Goal: Information Seeking & Learning: Learn about a topic

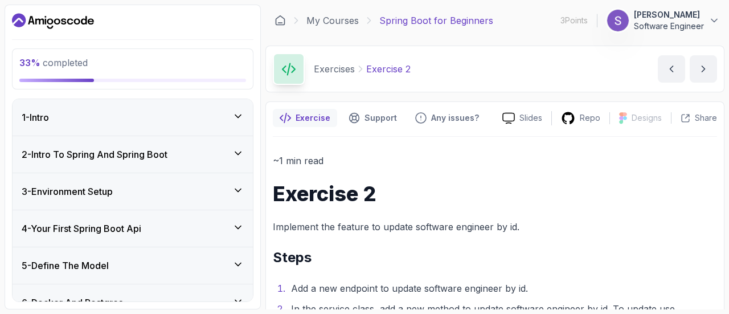
scroll to position [149, 0]
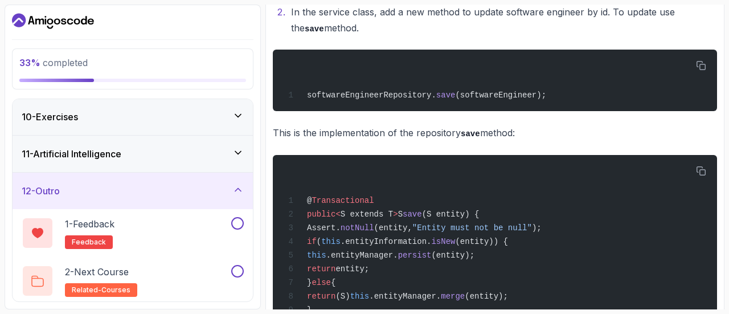
scroll to position [302, 0]
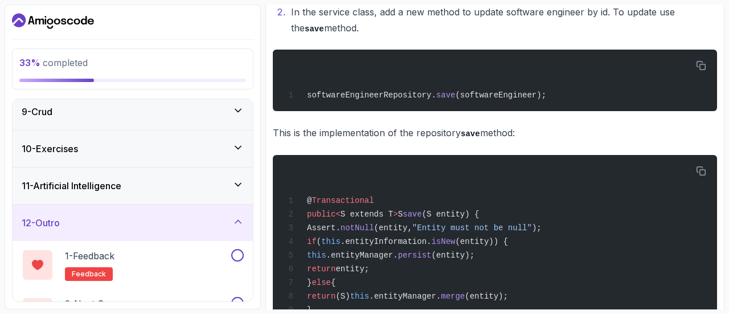
click at [224, 147] on div "10 - Exercises" at bounding box center [133, 149] width 222 height 14
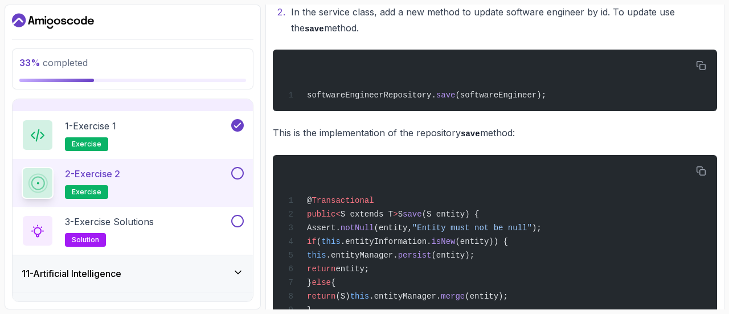
scroll to position [361, 0]
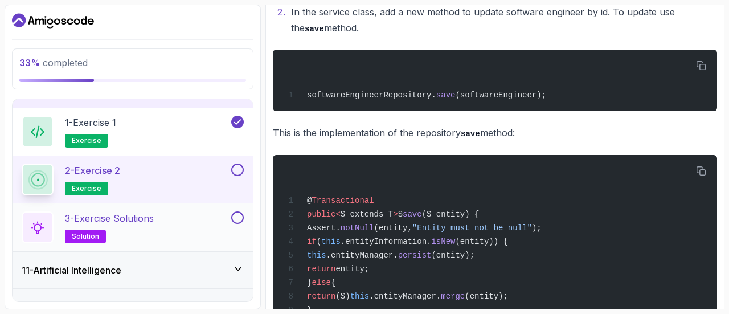
click at [192, 217] on div "3 - Exercise Solutions solution" at bounding box center [125, 227] width 207 height 32
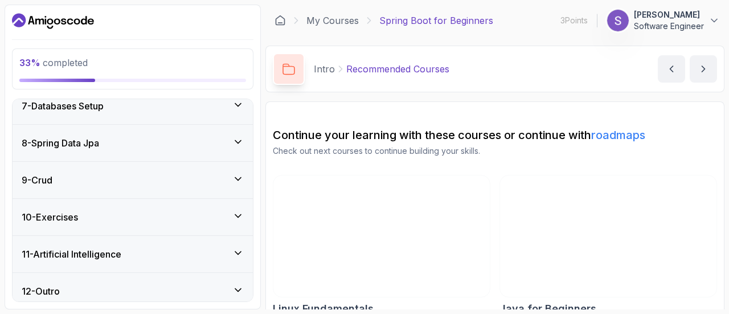
scroll to position [334, 0]
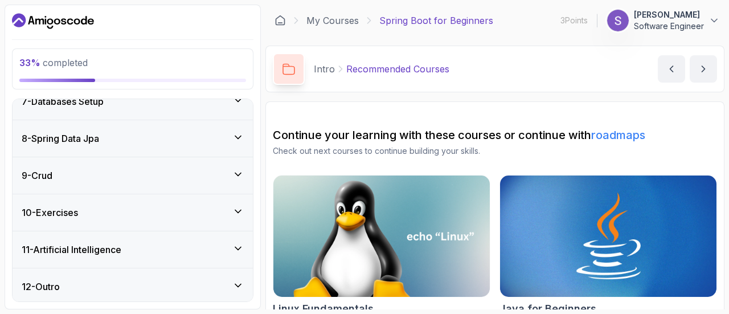
click at [238, 206] on icon at bounding box center [237, 211] width 11 height 11
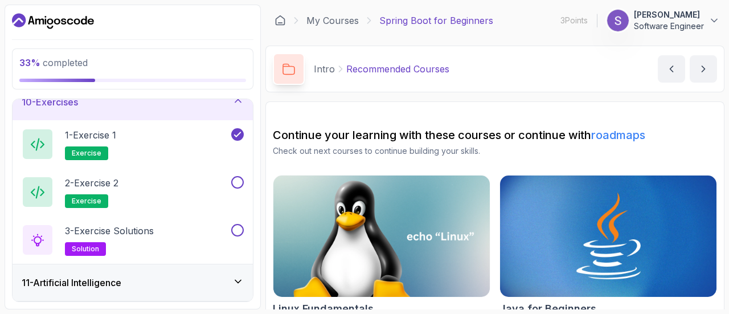
scroll to position [348, 0]
click at [100, 185] on p "2 - Exercise 2" at bounding box center [92, 183] width 54 height 14
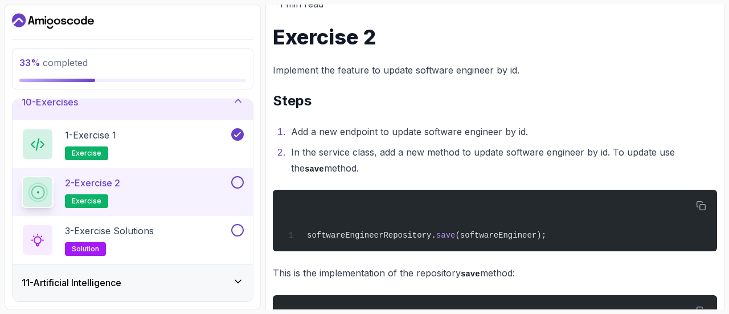
scroll to position [154, 0]
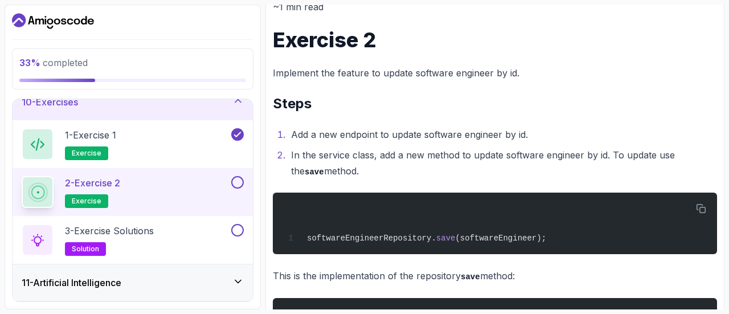
drag, startPoint x: 271, startPoint y: 70, endPoint x: 561, endPoint y: 277, distance: 356.8
copy div "Implement the feature to update software engineer by id. Steps Add a new endpoi…"
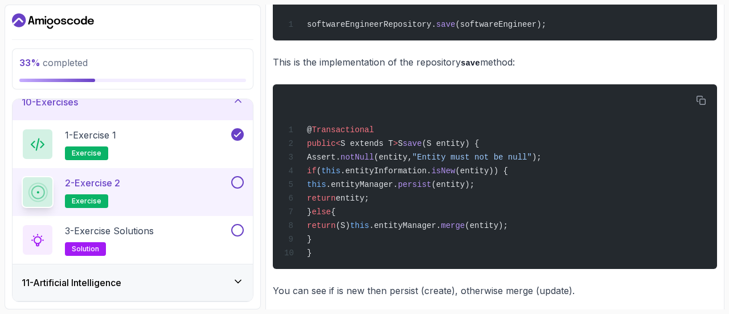
scroll to position [371, 0]
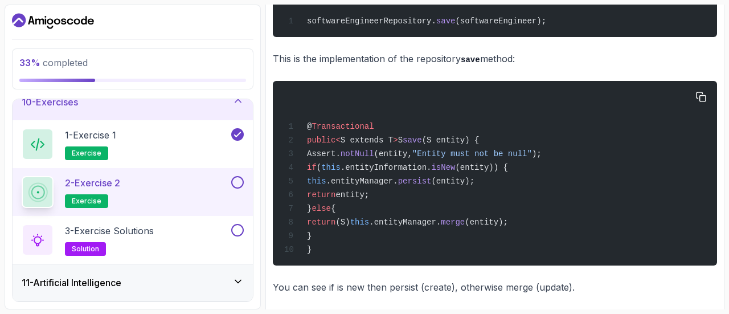
click at [363, 134] on div "@ Transactional public < S extends T > S save (S entity) { Assert. notNull (ent…" at bounding box center [495, 173] width 426 height 171
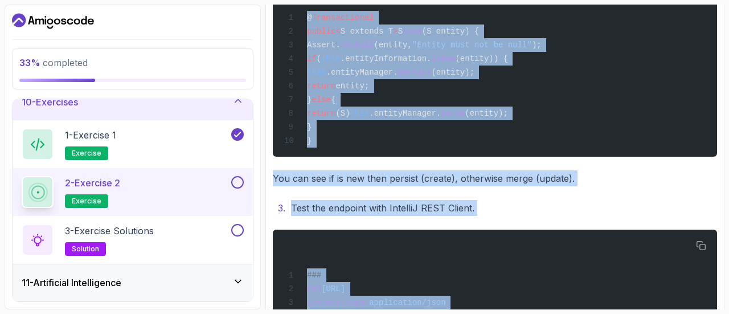
scroll to position [586, 0]
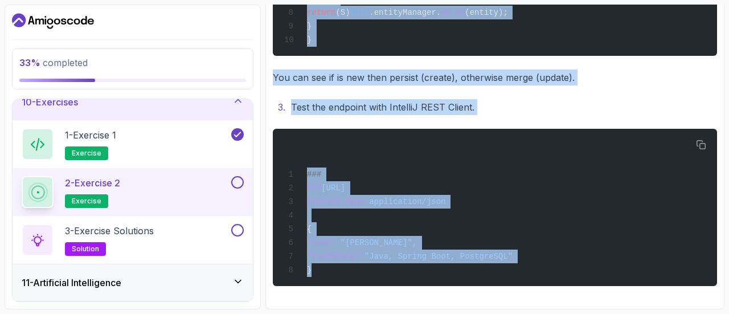
drag, startPoint x: 307, startPoint y: 16, endPoint x: 459, endPoint y: 289, distance: 312.0
copy div "@ Transactional public < S extends T > S save (S entity) { Assert. notNull (ent…"
click at [361, 233] on div "### PUT [URL] Content-Type: application/json { "name" : "[PERSON_NAME]", "techS…" at bounding box center [495, 207] width 426 height 143
drag, startPoint x: 272, startPoint y: 14, endPoint x: 473, endPoint y: 301, distance: 350.1
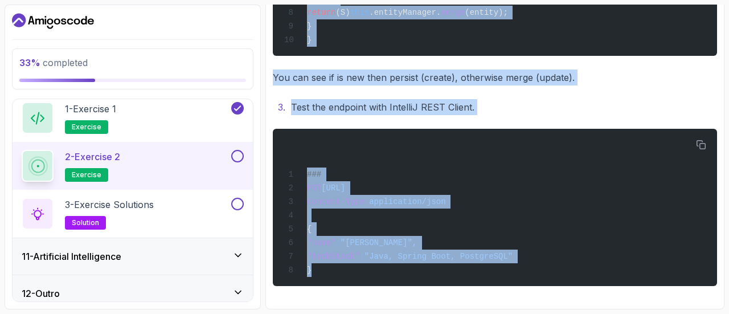
click at [237, 155] on button at bounding box center [237, 156] width 13 height 13
click at [237, 204] on button at bounding box center [237, 204] width 13 height 13
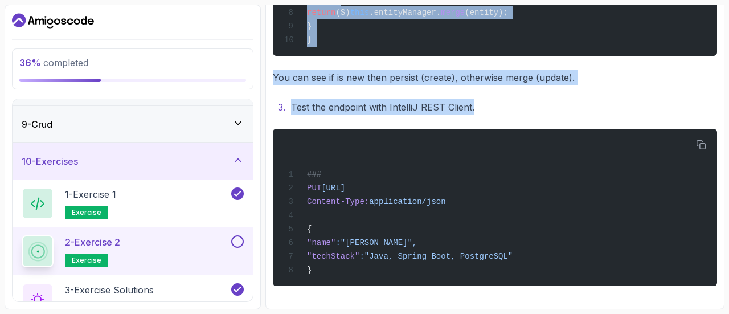
scroll to position [382, 0]
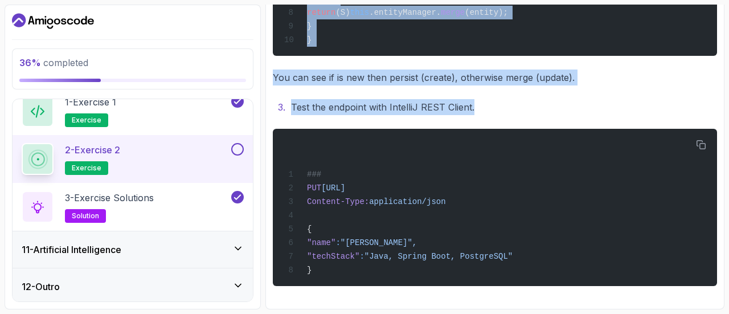
click at [231, 247] on div "11 - Artificial Intelligence" at bounding box center [133, 250] width 222 height 14
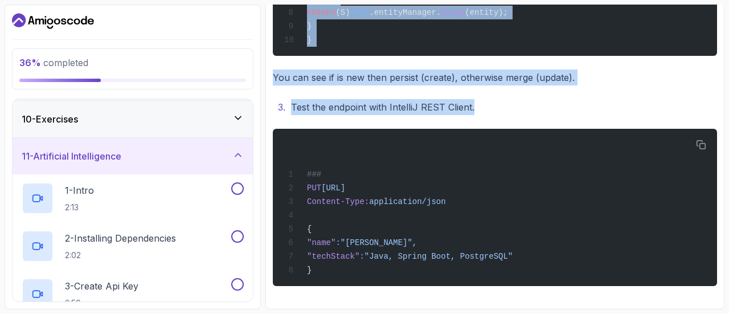
scroll to position [352, 0]
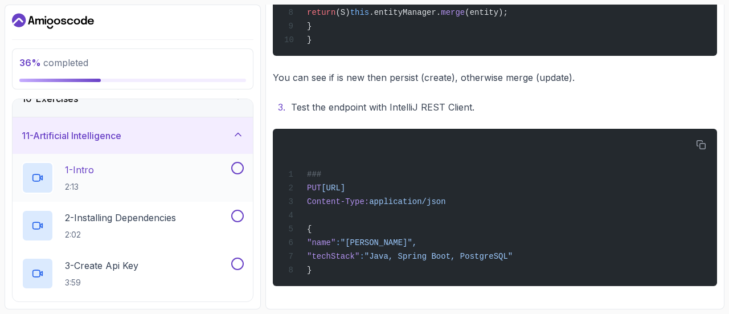
click at [117, 157] on div "1 - Intro 2:13" at bounding box center [133, 178] width 240 height 48
click at [32, 179] on icon at bounding box center [37, 177] width 11 height 11
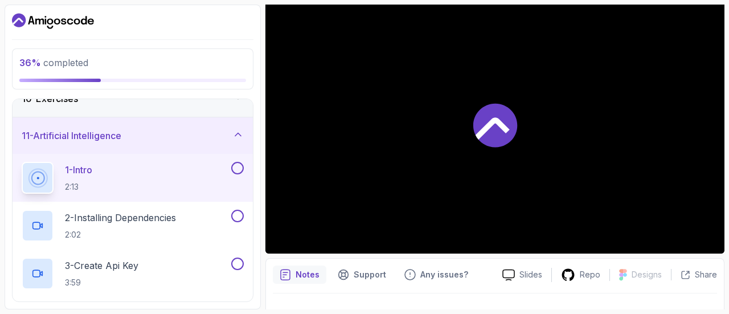
scroll to position [109, 0]
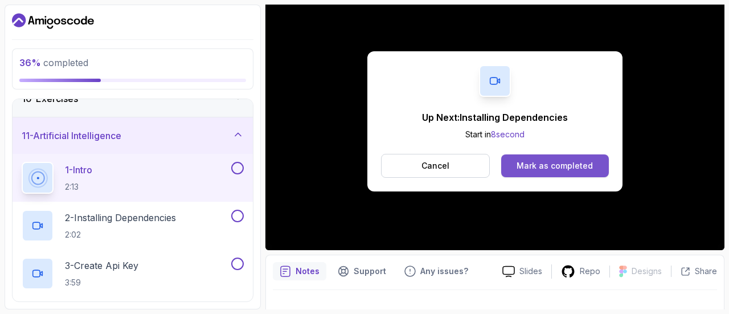
click at [512, 171] on button "Mark as completed" at bounding box center [555, 165] width 108 height 23
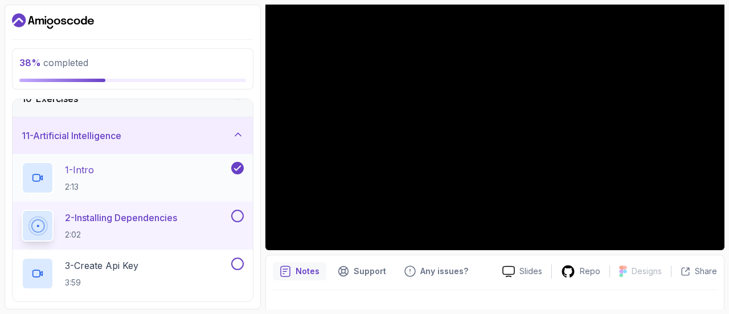
click at [123, 216] on p "2 - Installing Dependencies" at bounding box center [121, 218] width 112 height 14
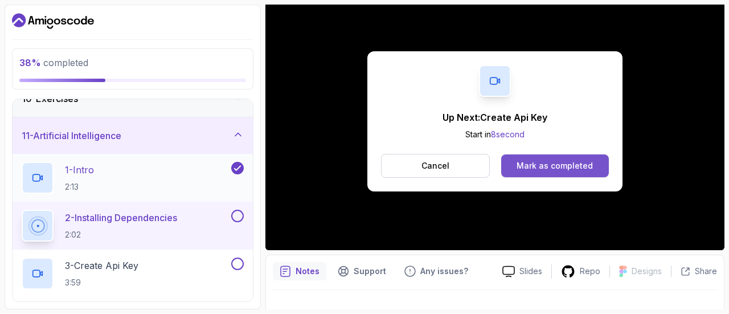
click at [512, 161] on div "Mark as completed" at bounding box center [554, 165] width 76 height 11
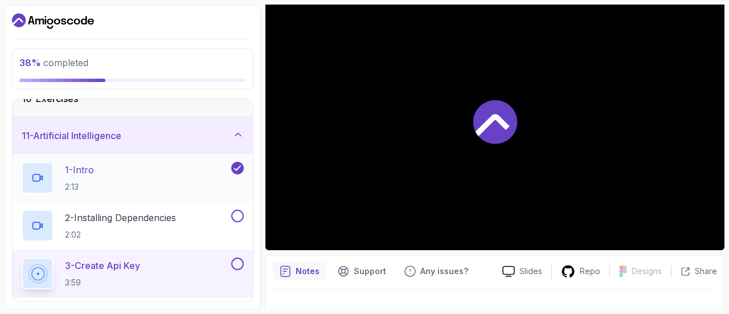
click at [159, 275] on div "3 - Create Api Key 3:59" at bounding box center [125, 273] width 207 height 32
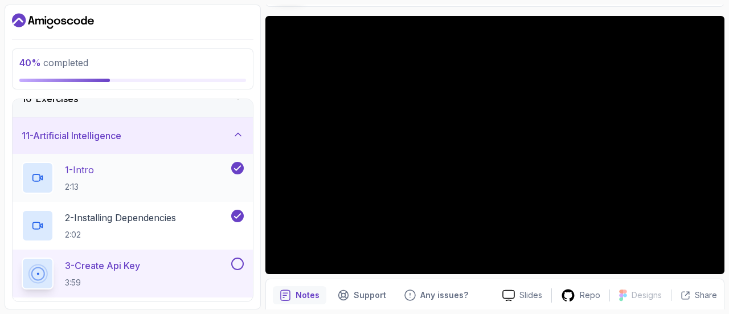
scroll to position [84, 0]
